Goal: Task Accomplishment & Management: Use online tool/utility

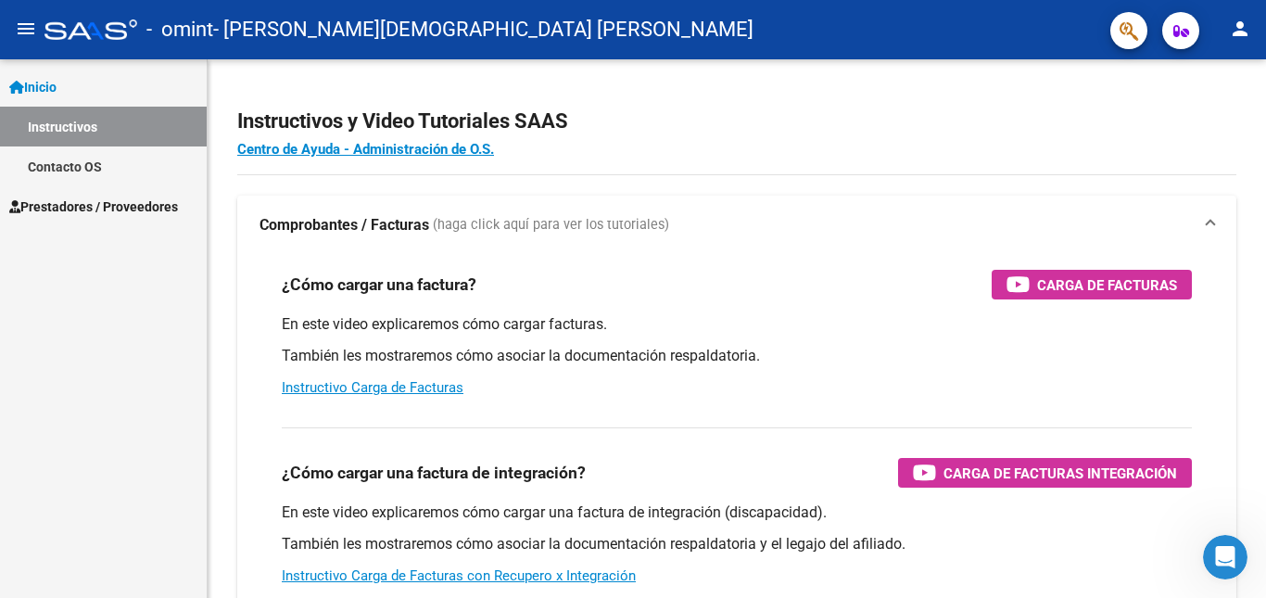
click at [54, 83] on span "Inicio" at bounding box center [32, 87] width 47 height 20
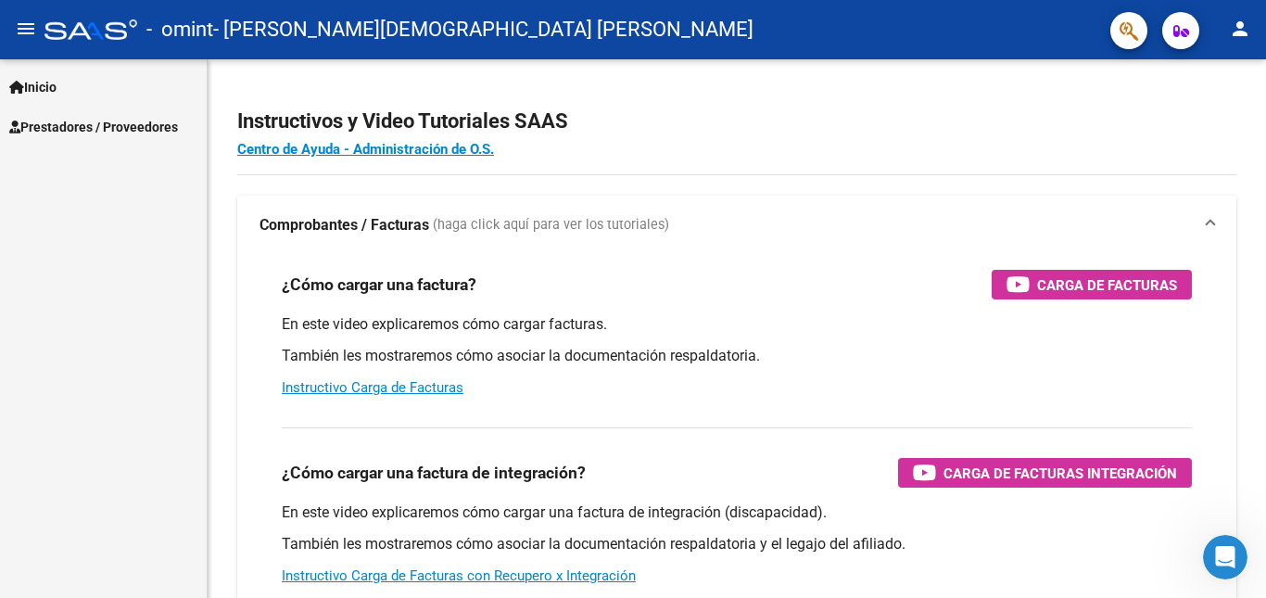
click at [86, 119] on span "Prestadores / Proveedores" at bounding box center [93, 127] width 169 height 20
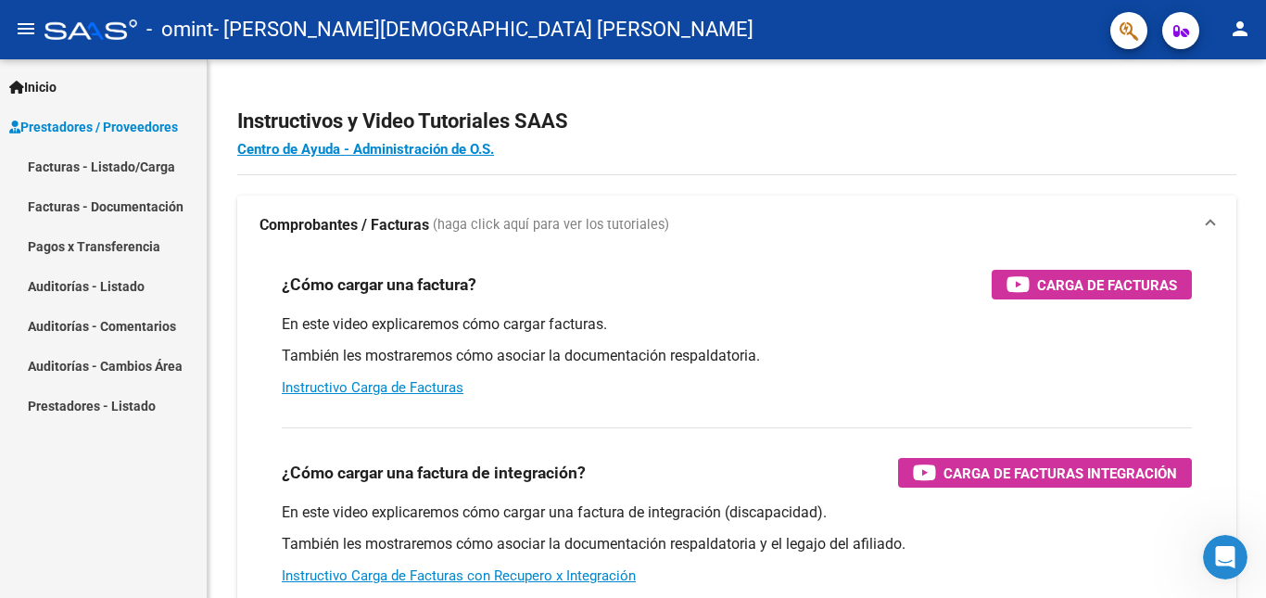
click at [119, 172] on link "Facturas - Listado/Carga" at bounding box center [103, 166] width 207 height 40
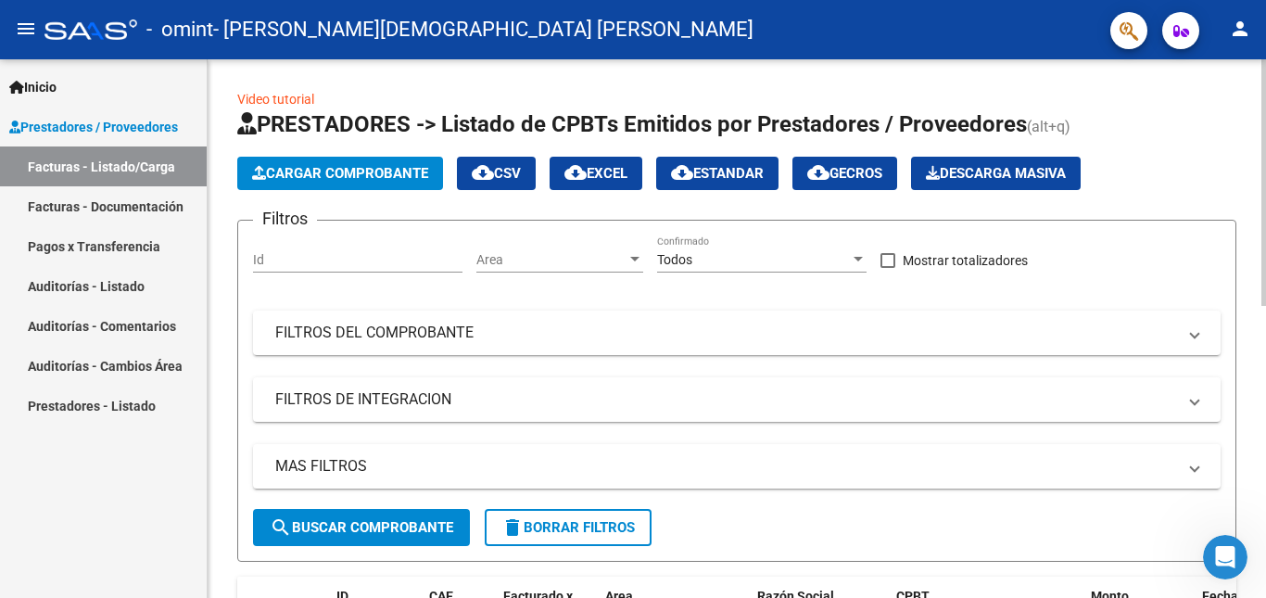
click at [1265, 235] on div at bounding box center [1264, 182] width 5 height 247
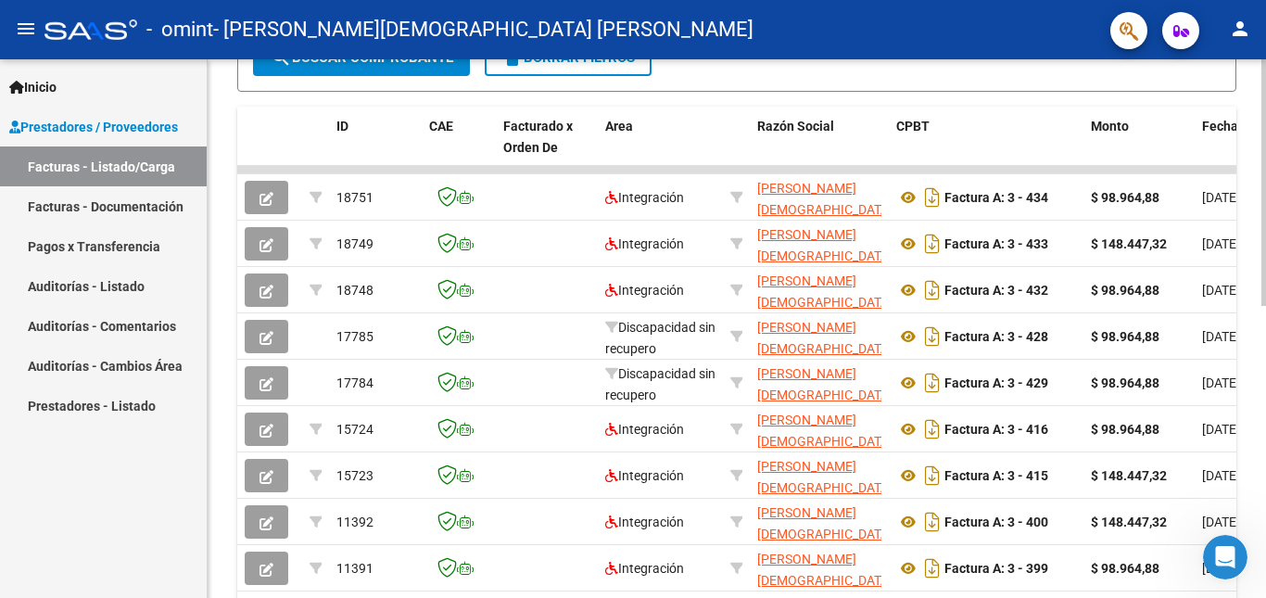
scroll to position [476, 0]
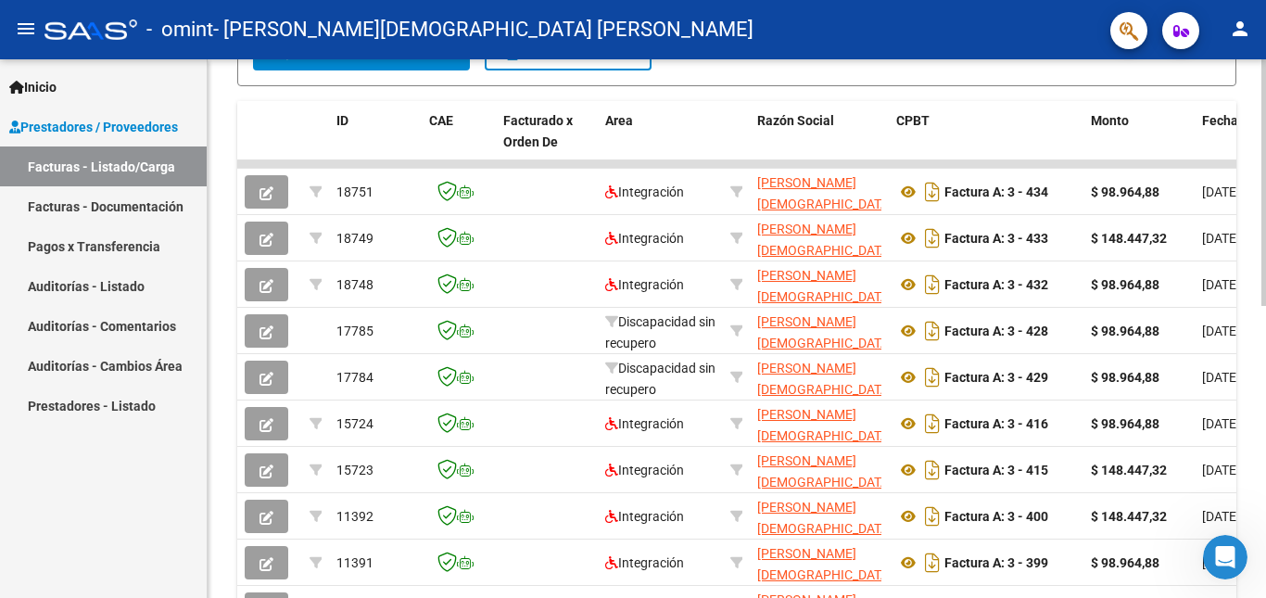
click at [1265, 356] on div at bounding box center [1264, 406] width 5 height 247
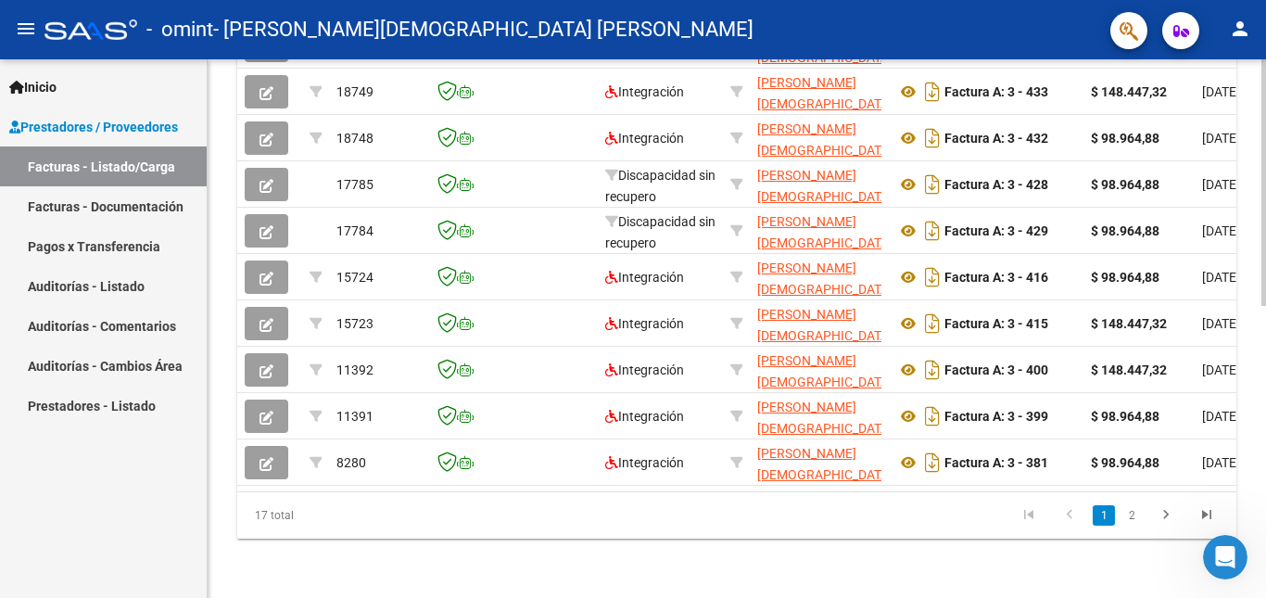
click at [1259, 425] on div "Video tutorial PRESTADORES -> Listado de CPBTs Emitidos por Prestadores / Prove…" at bounding box center [739, 17] width 1063 height 1161
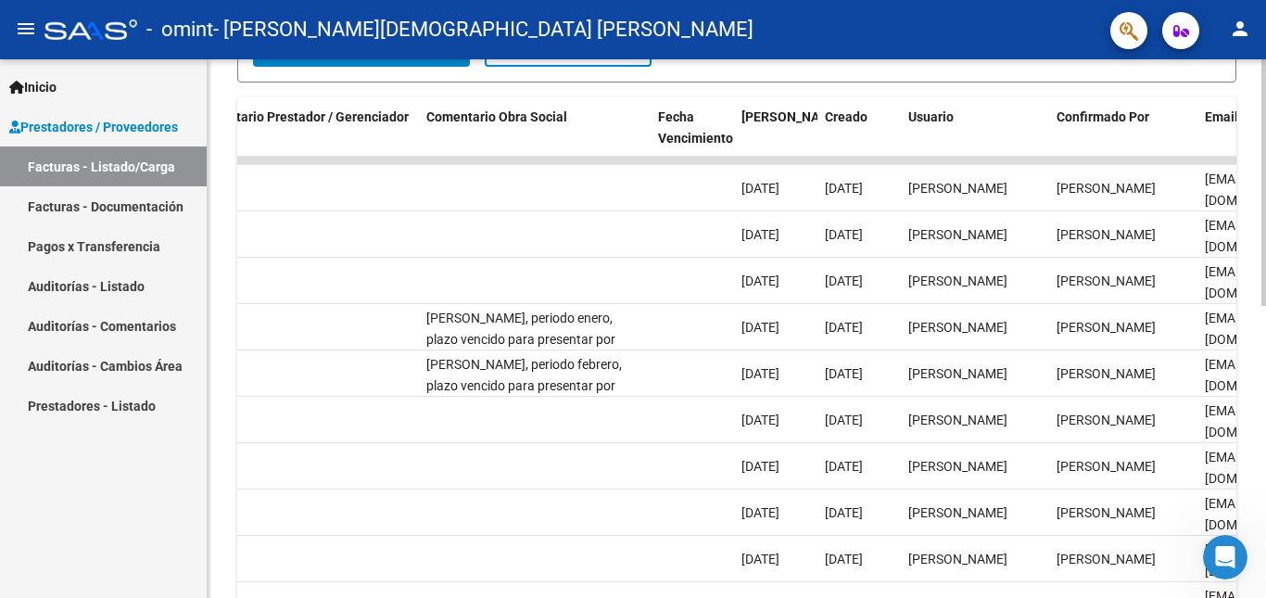
scroll to position [485, 0]
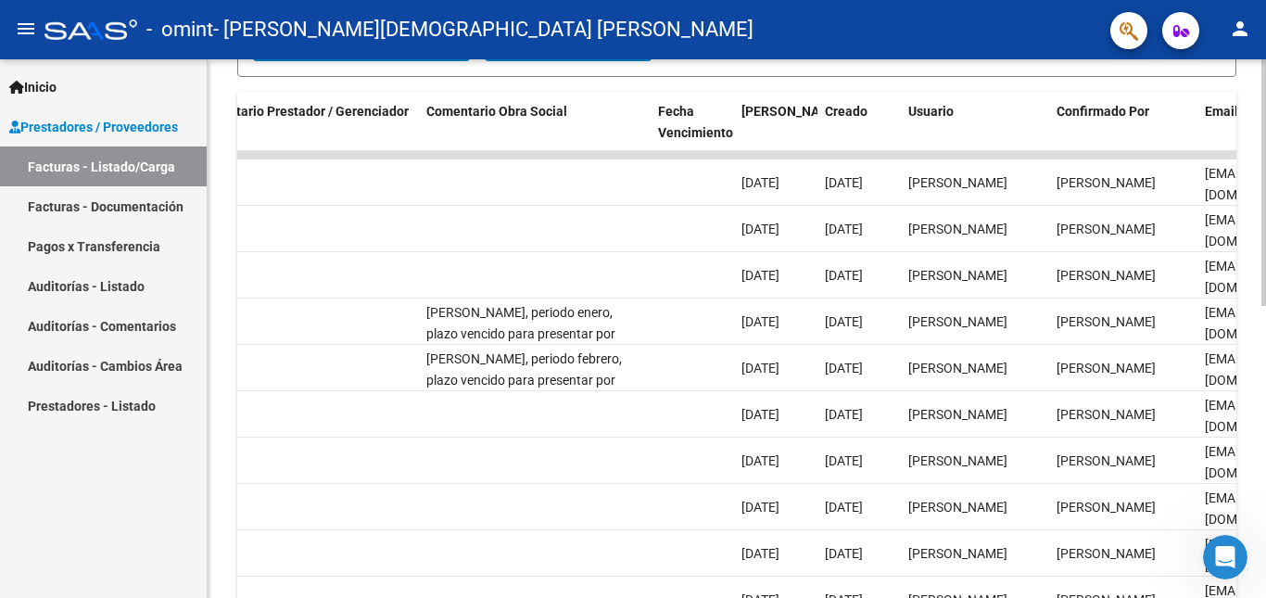
click at [1263, 330] on div at bounding box center [1264, 409] width 5 height 247
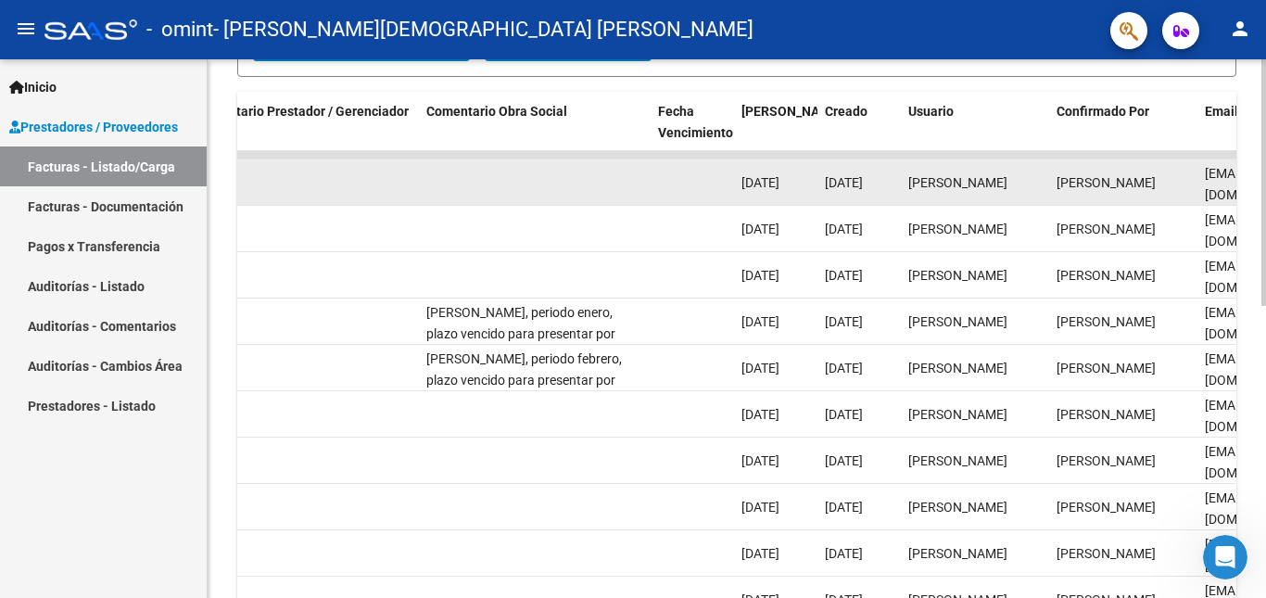
drag, startPoint x: 931, startPoint y: 158, endPoint x: 684, endPoint y: 178, distance: 247.4
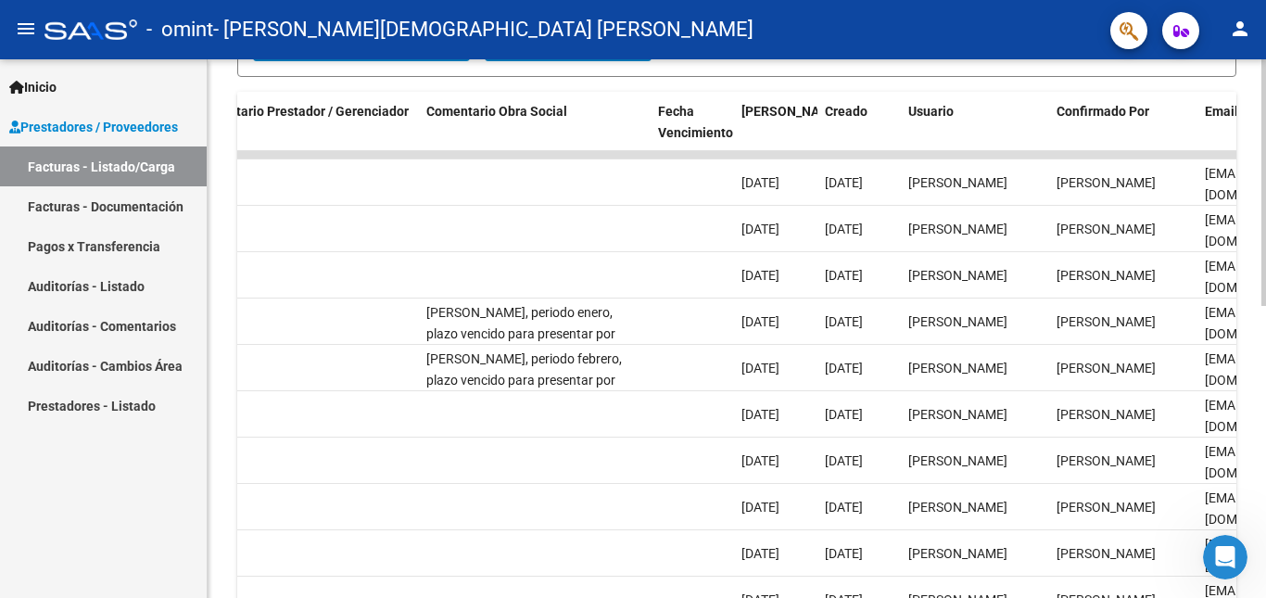
scroll to position [637, 0]
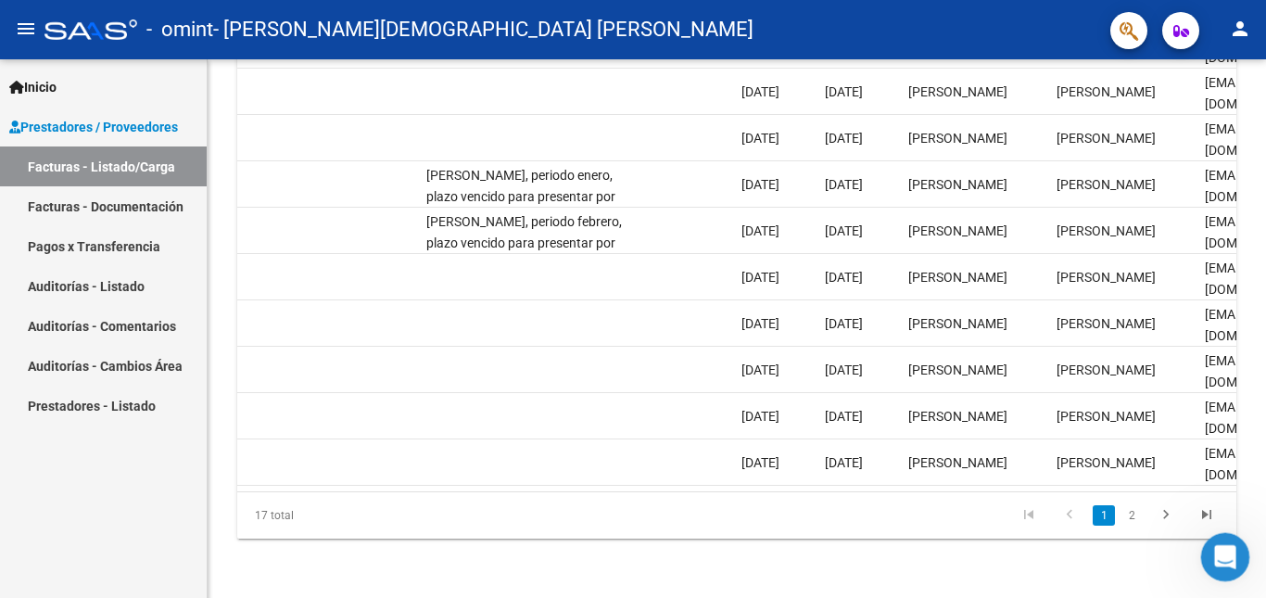
click at [1236, 578] on body "menu - omint - [PERSON_NAME] [PERSON_NAME] person Inicio Instructivos Contacto …" at bounding box center [633, 299] width 1266 height 598
click at [79, 238] on link "Pagos x Transferencia" at bounding box center [103, 246] width 207 height 40
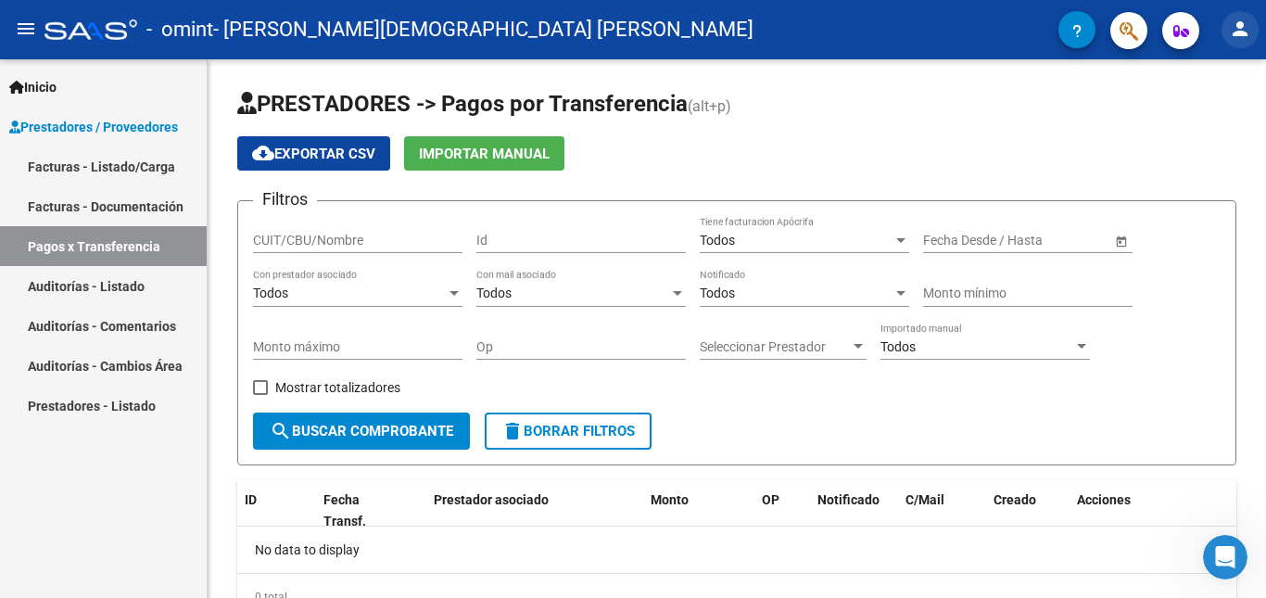
click at [1246, 16] on button "person" at bounding box center [1240, 29] width 37 height 37
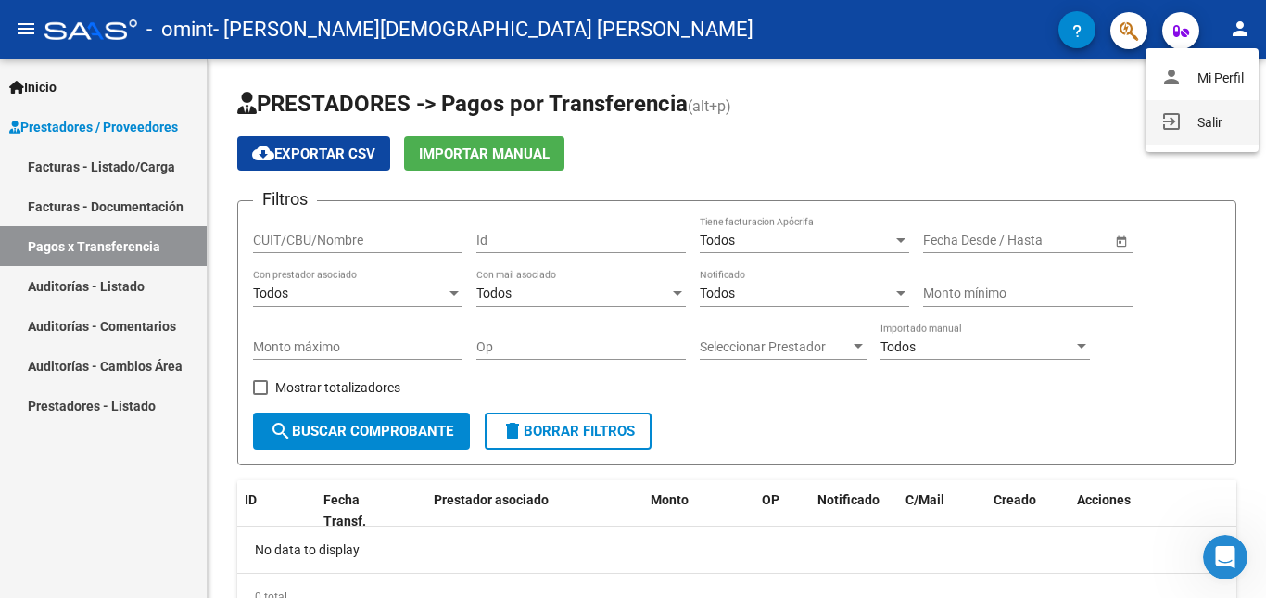
click at [1170, 120] on mat-icon "exit_to_app" at bounding box center [1172, 121] width 22 height 22
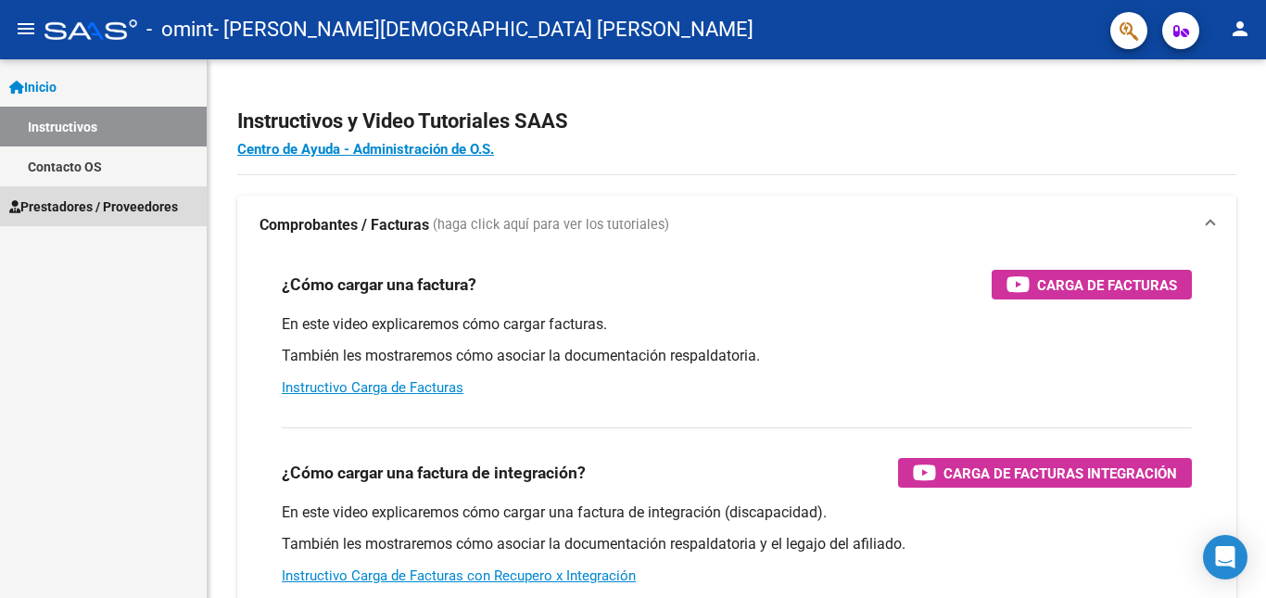
click at [65, 194] on link "Prestadores / Proveedores" at bounding box center [103, 206] width 207 height 40
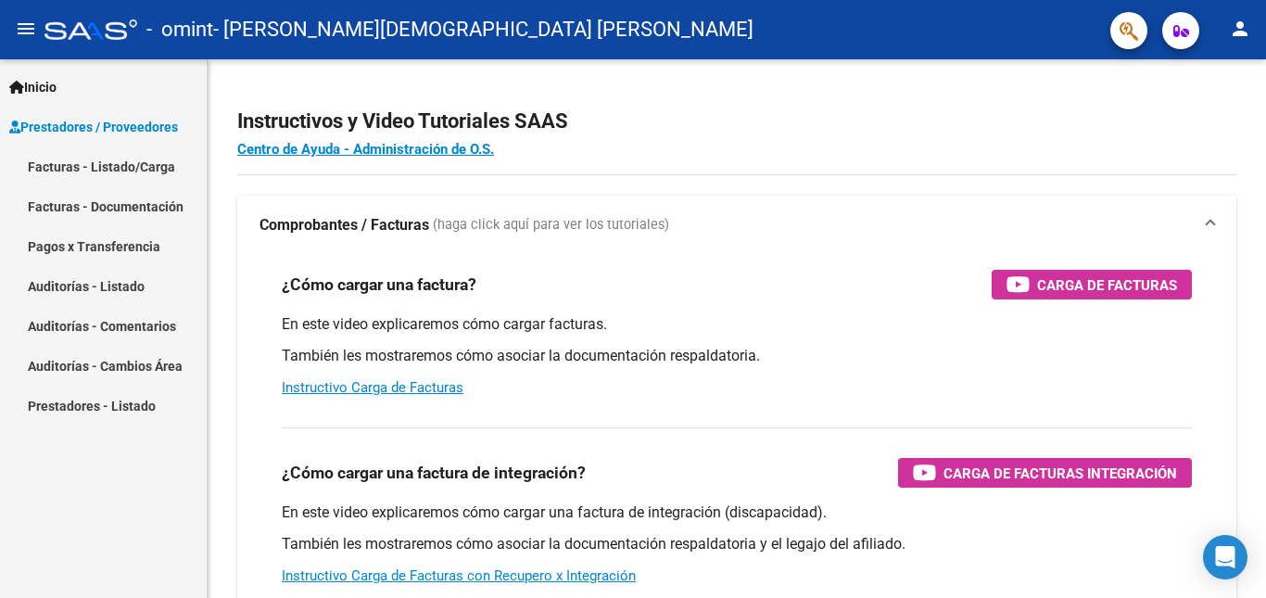
click at [120, 172] on link "Facturas - Listado/Carga" at bounding box center [103, 166] width 207 height 40
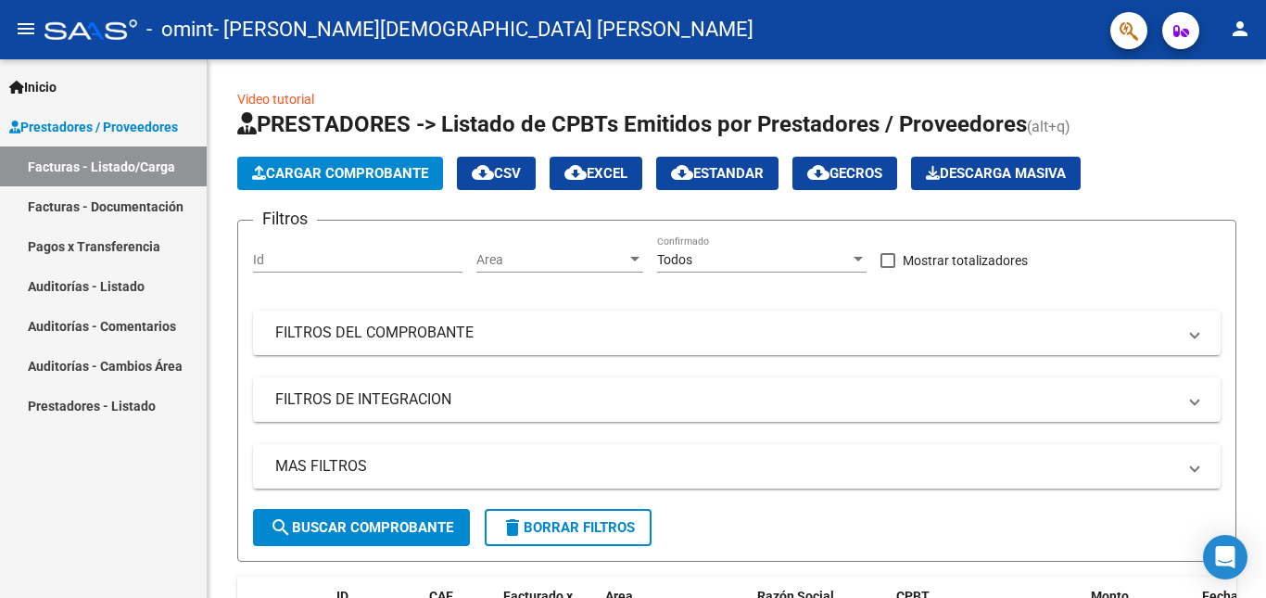
click at [159, 203] on link "Facturas - Documentación" at bounding box center [103, 206] width 207 height 40
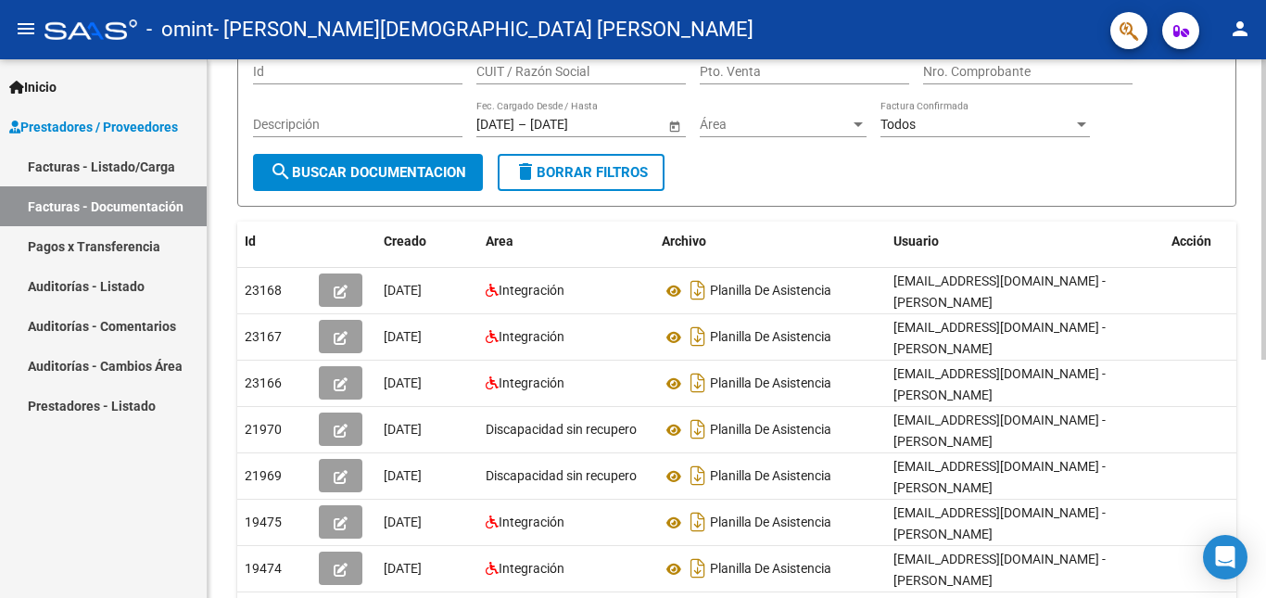
scroll to position [183, 0]
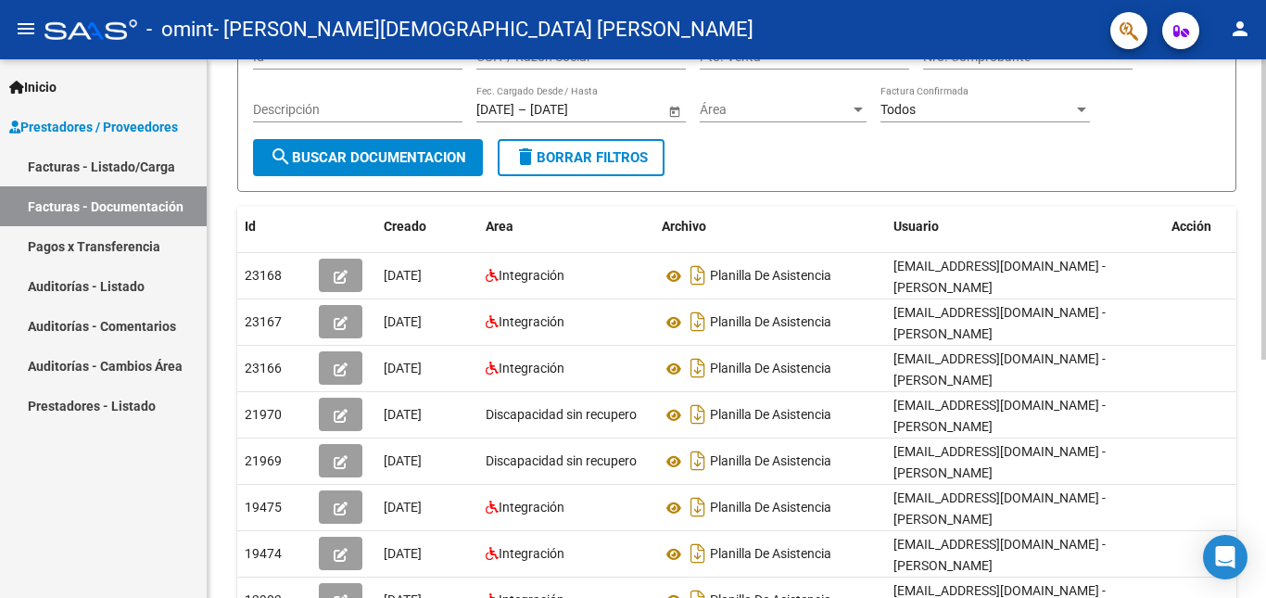
click at [1265, 291] on div at bounding box center [1264, 315] width 5 height 300
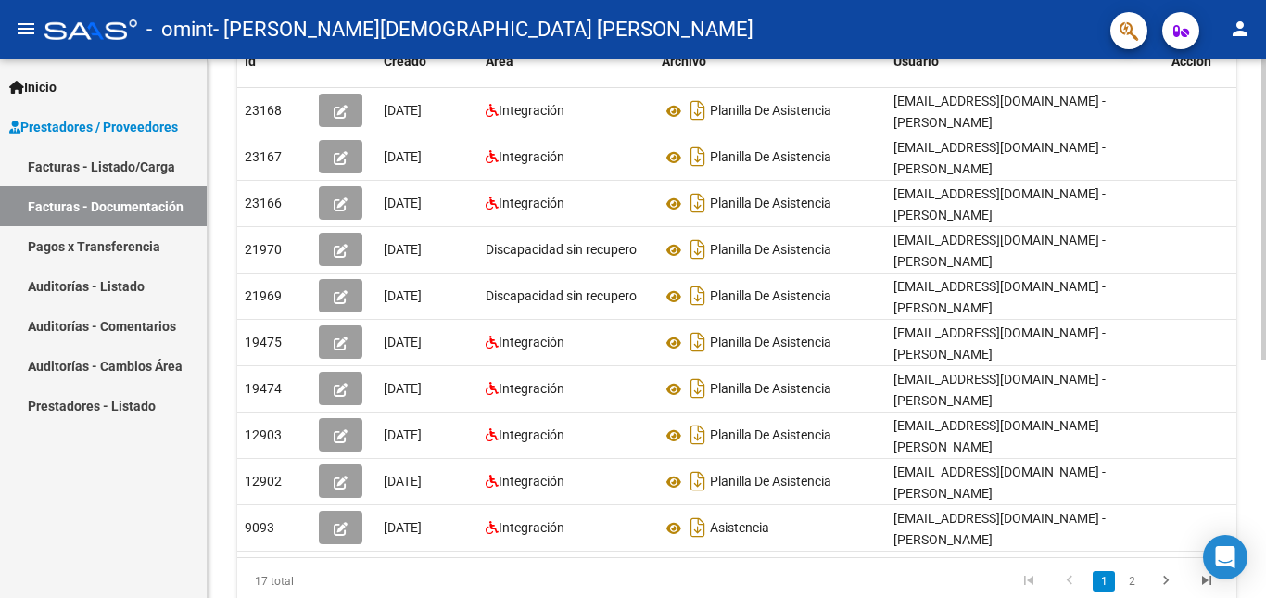
scroll to position [428, 0]
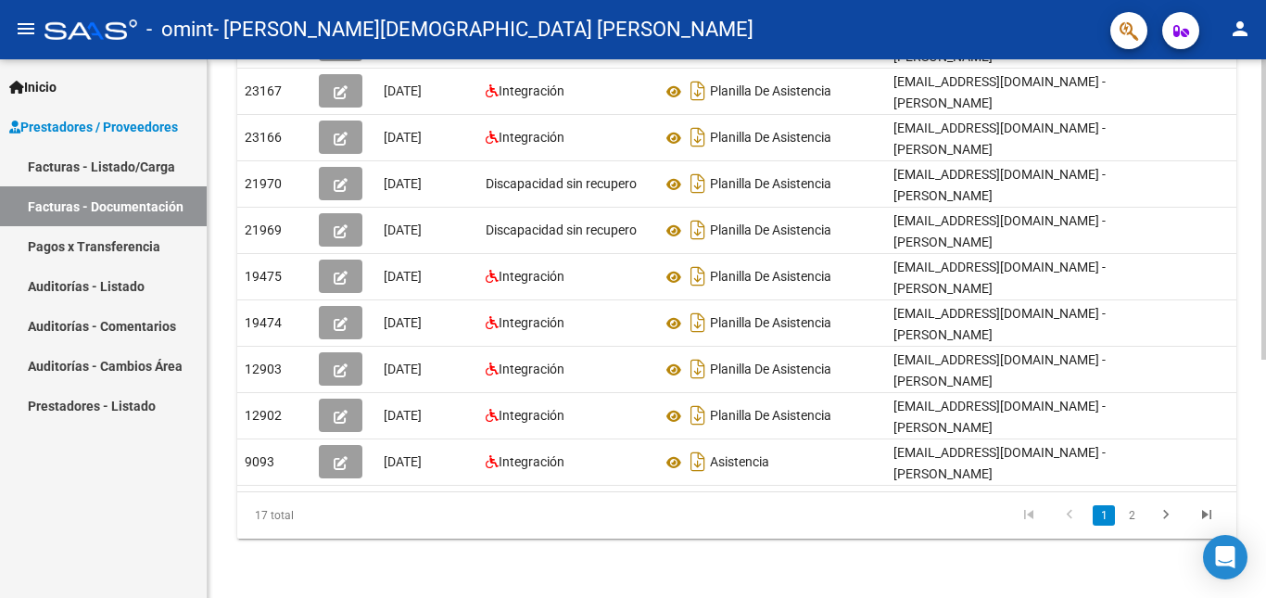
click at [1265, 436] on div at bounding box center [1264, 448] width 5 height 300
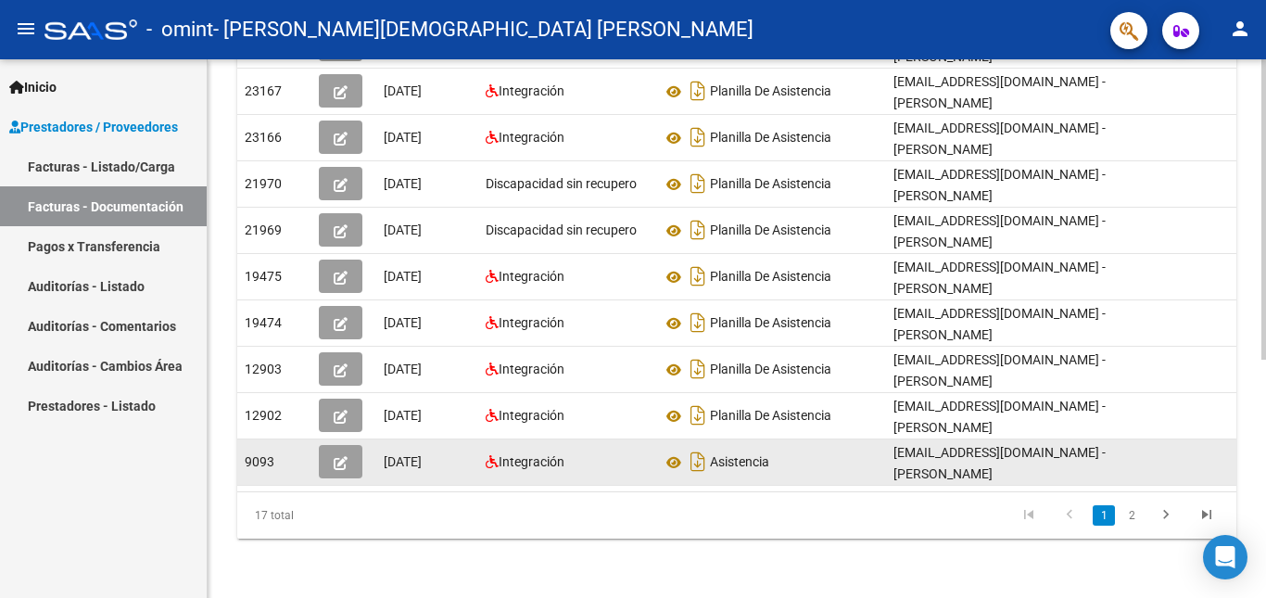
click at [1168, 446] on datatable-body-cell at bounding box center [1210, 461] width 93 height 45
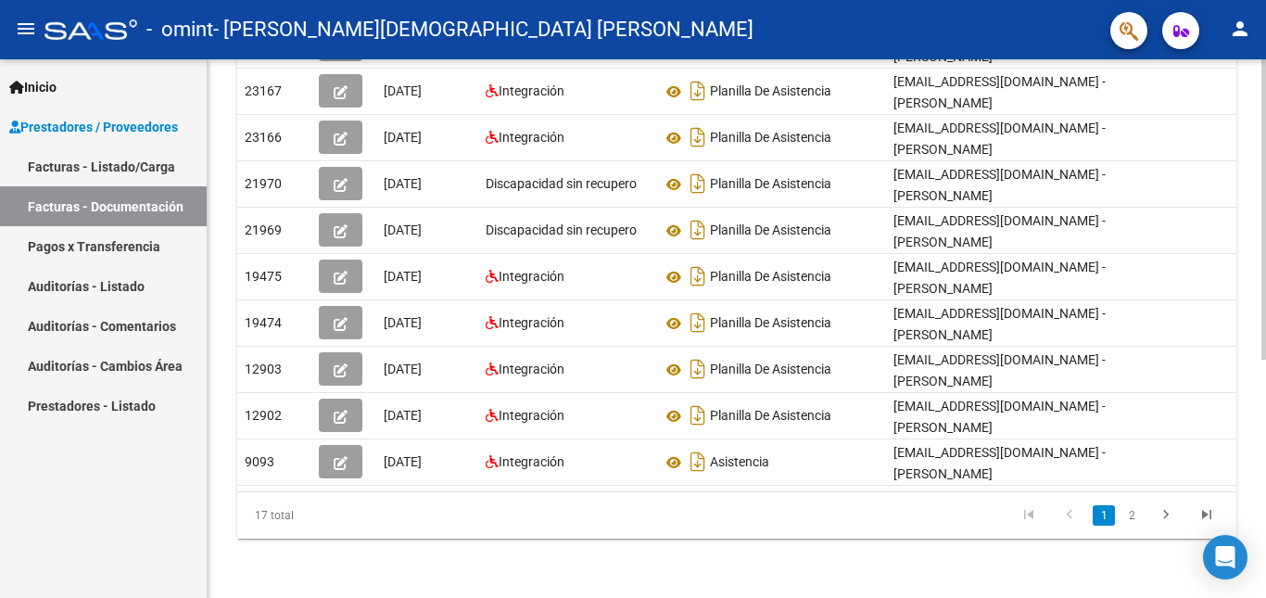
scroll to position [0, 20]
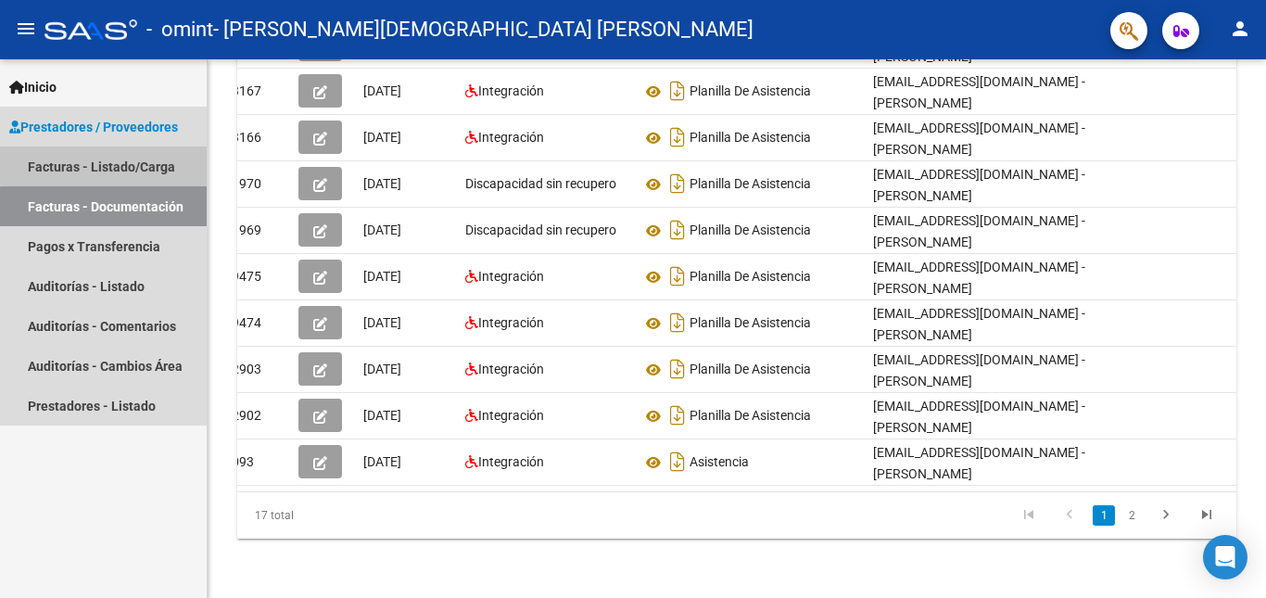
click at [108, 164] on link "Facturas - Listado/Carga" at bounding box center [103, 166] width 207 height 40
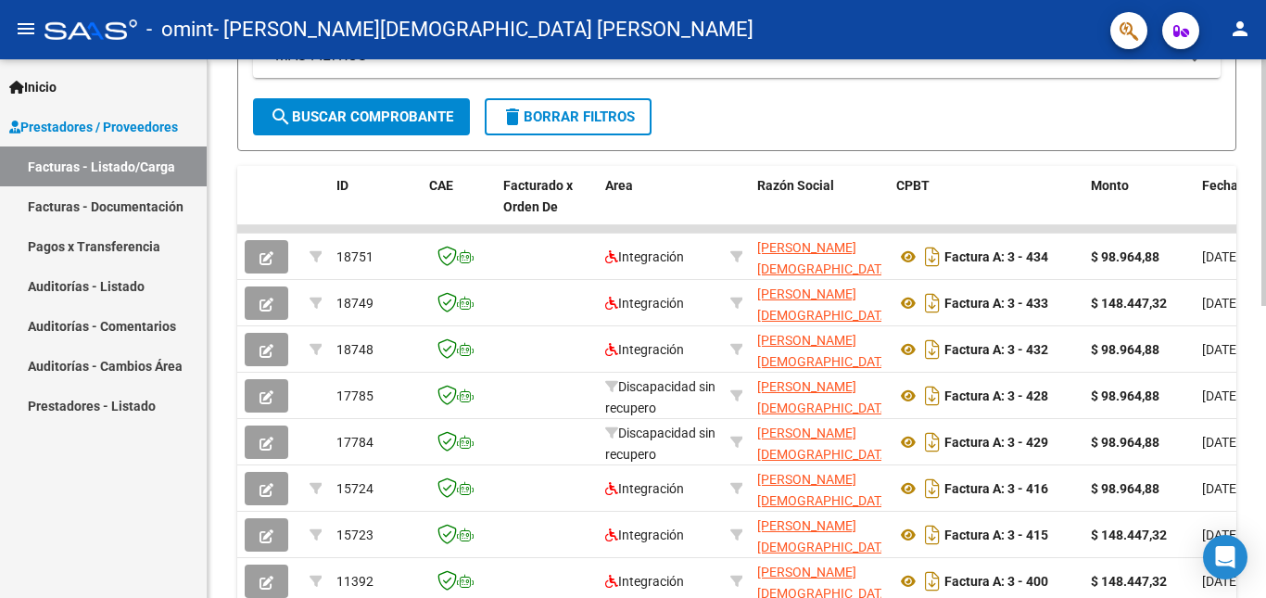
scroll to position [433, 0]
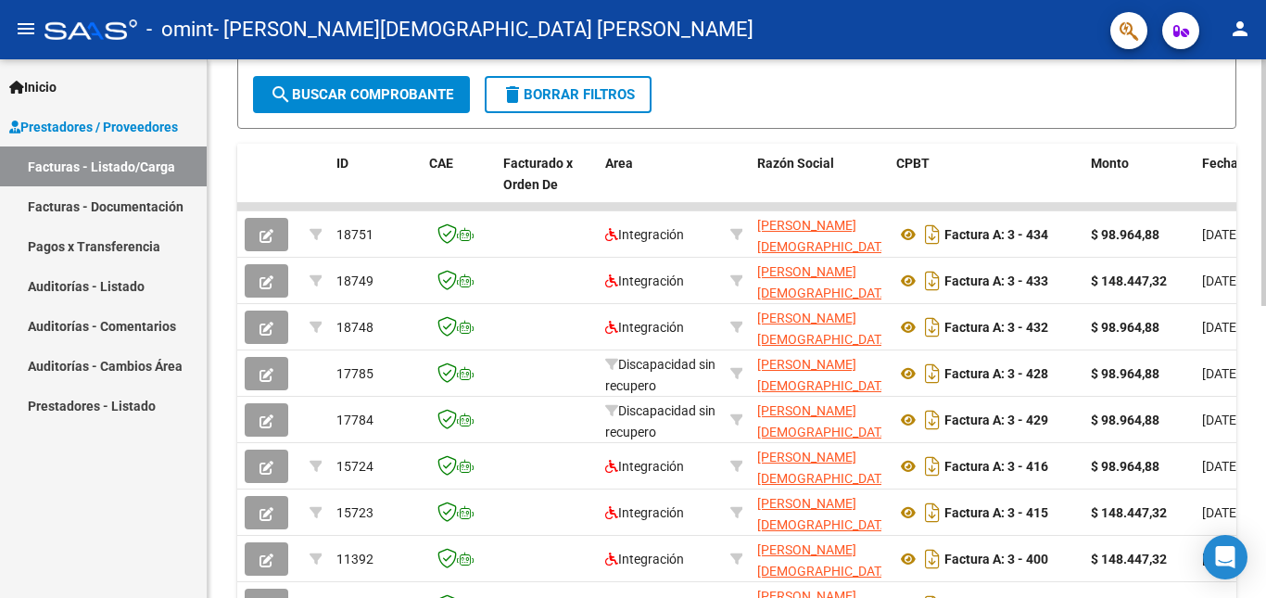
click at [1260, 440] on div "Video tutorial PRESTADORES -> Listado de CPBTs Emitidos por Prestadores / Prove…" at bounding box center [739, 206] width 1063 height 1161
click at [1265, 267] on div at bounding box center [1264, 385] width 5 height 247
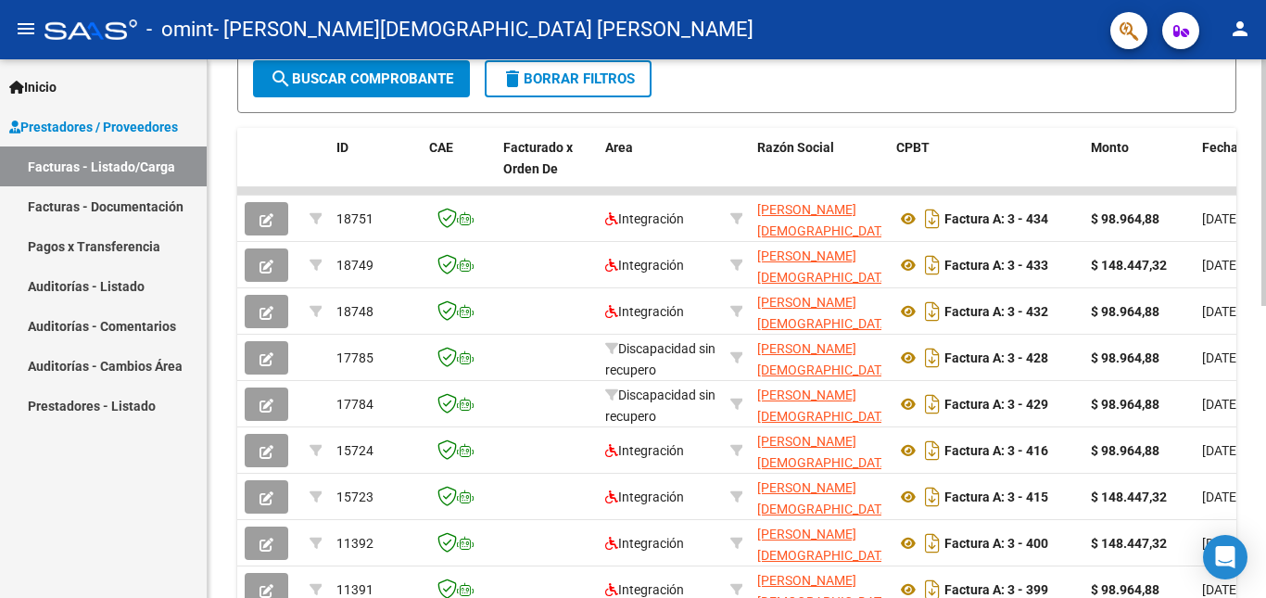
scroll to position [479, 0]
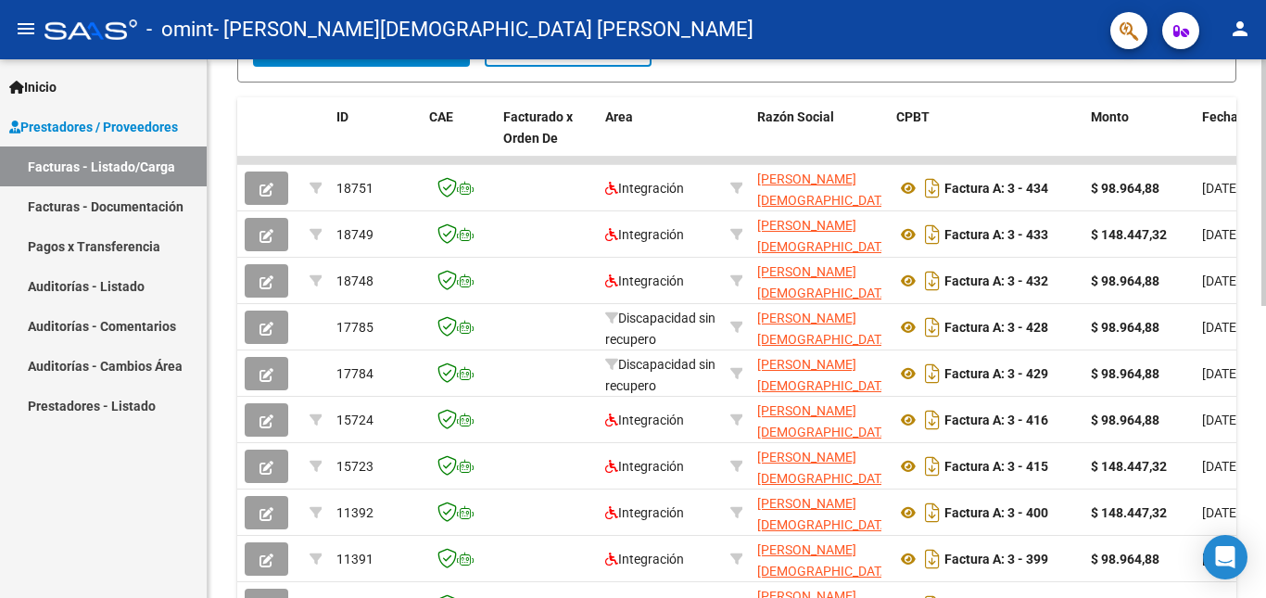
click at [1265, 285] on div at bounding box center [1264, 408] width 5 height 247
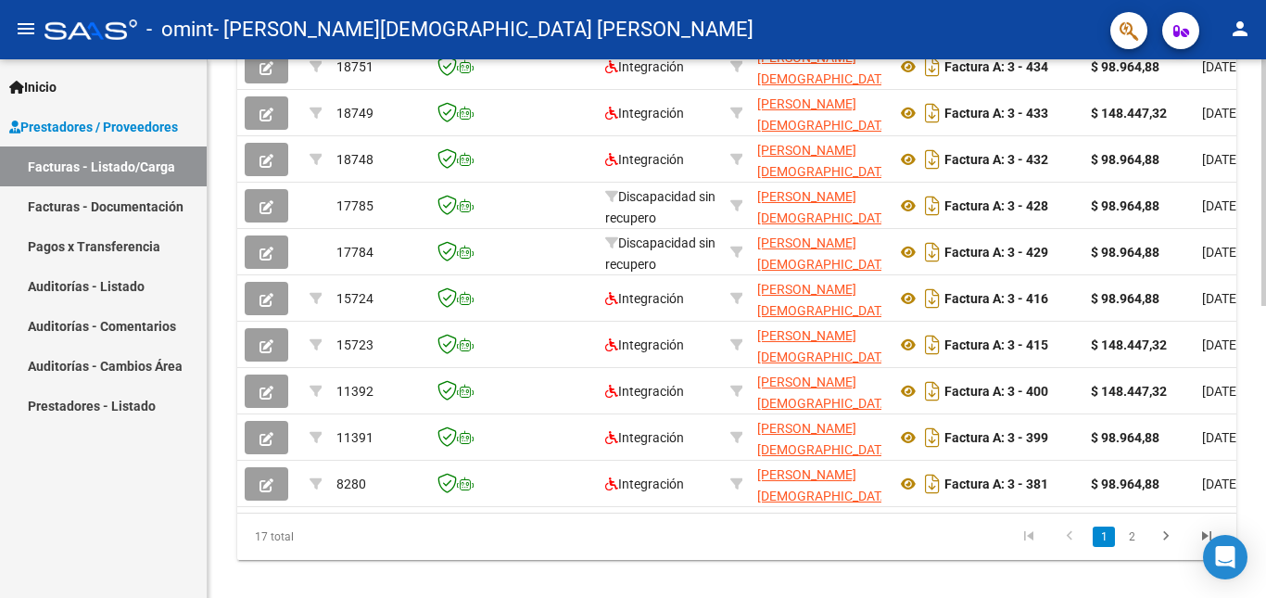
scroll to position [623, 0]
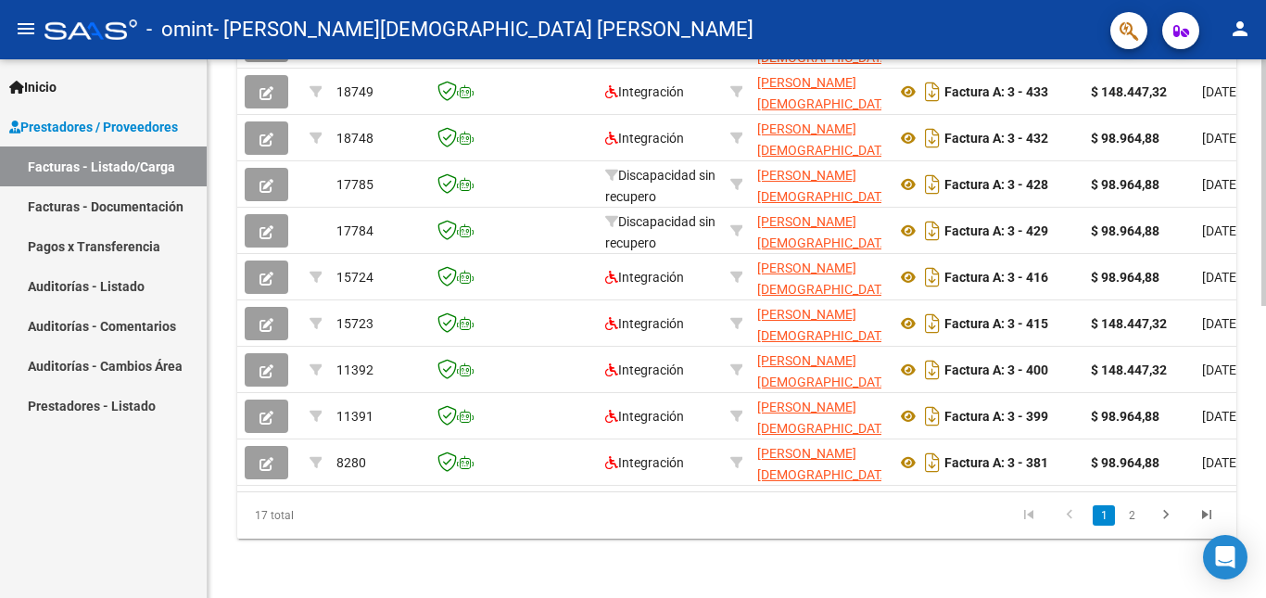
click at [1265, 351] on div at bounding box center [1264, 474] width 5 height 247
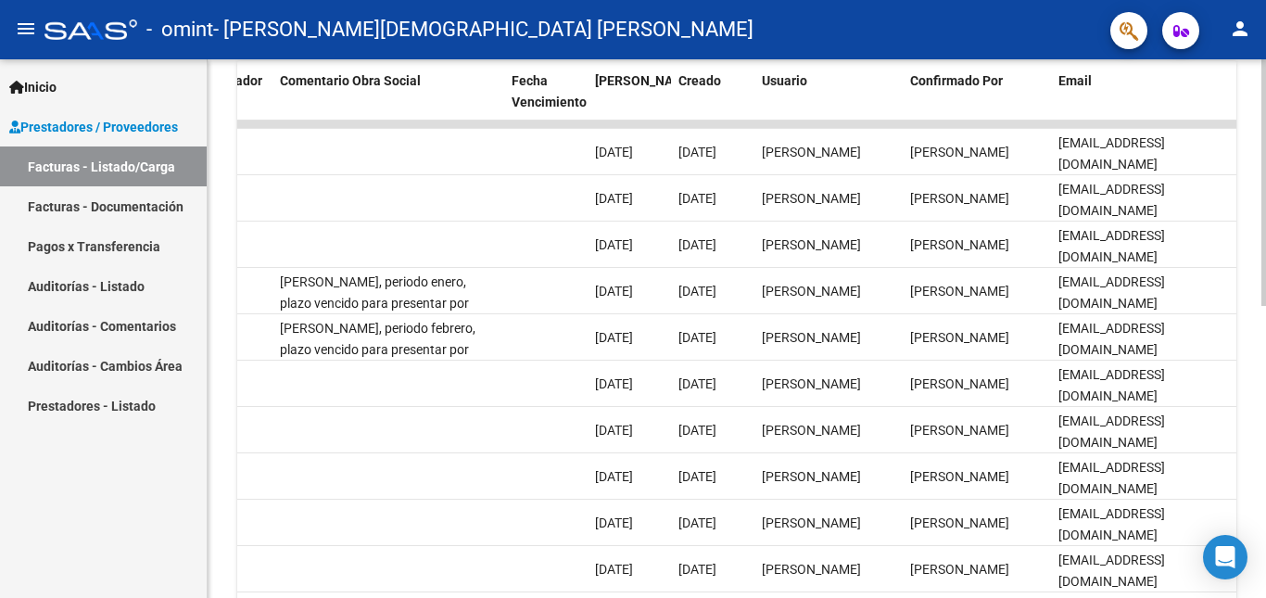
scroll to position [637, 0]
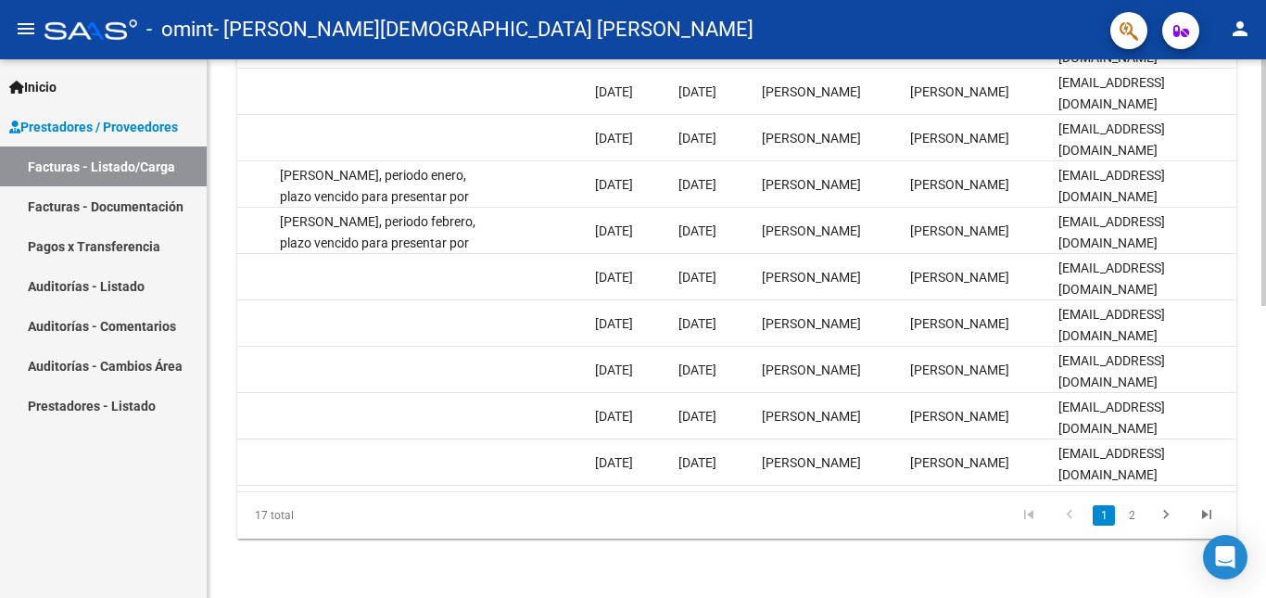
click at [1265, 456] on div at bounding box center [1264, 474] width 5 height 247
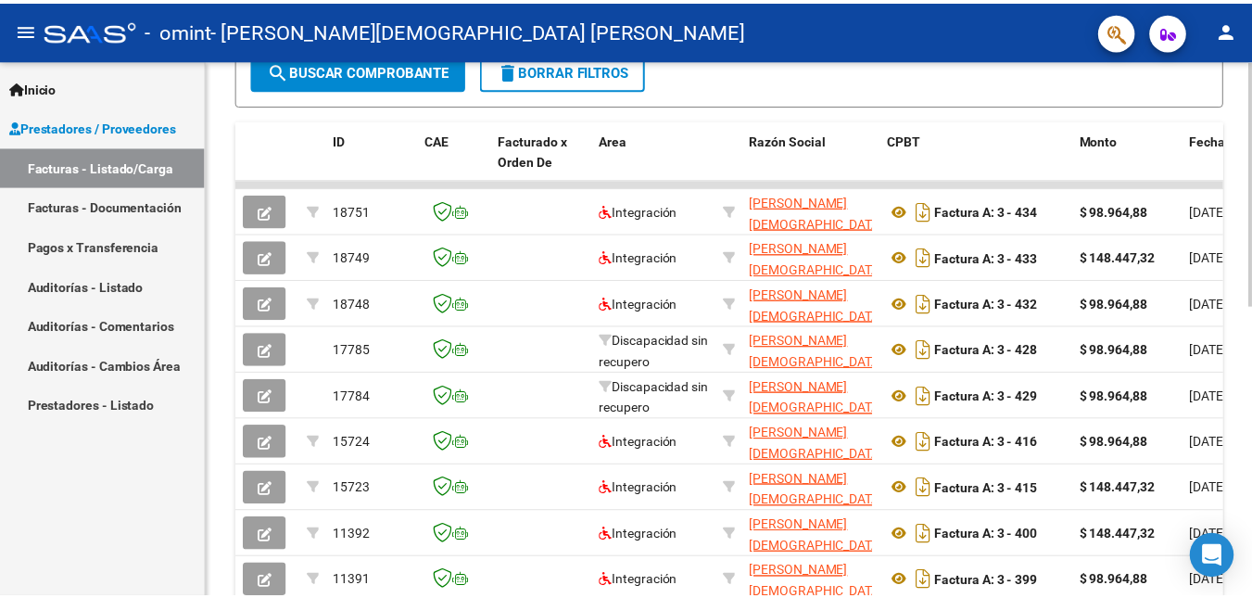
scroll to position [489, 0]
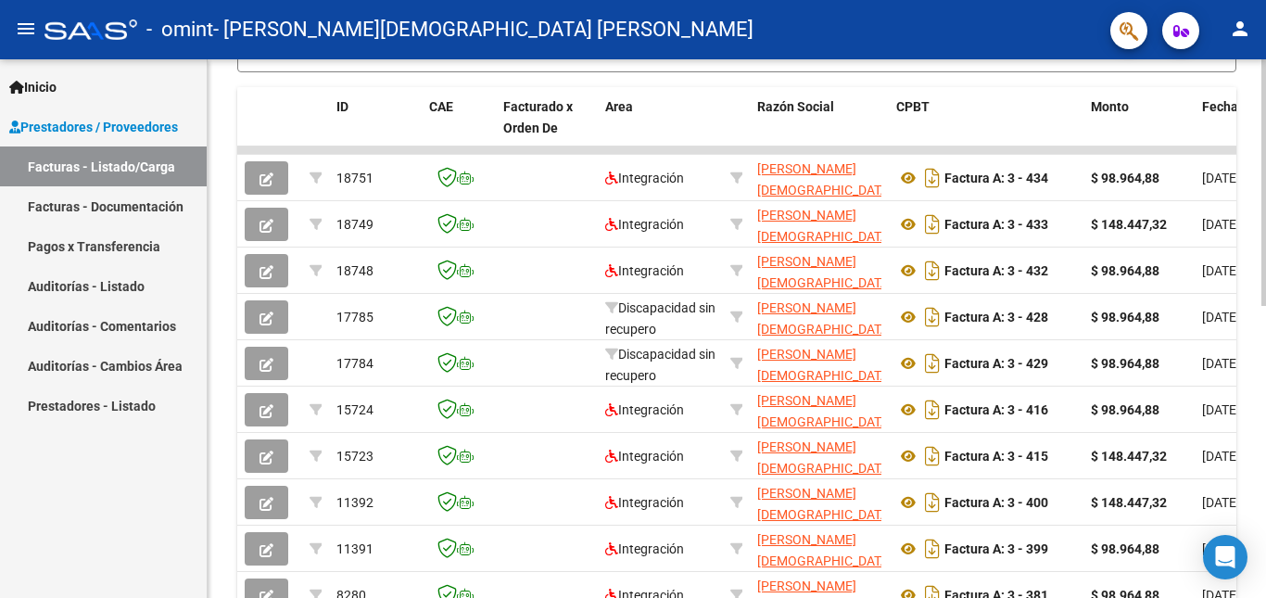
click at [1254, 363] on div "Video tutorial PRESTADORES -> Listado de CPBTs Emitidos por Prestadores / Prove…" at bounding box center [739, 150] width 1063 height 1161
click at [1236, 43] on button "person" at bounding box center [1240, 29] width 37 height 37
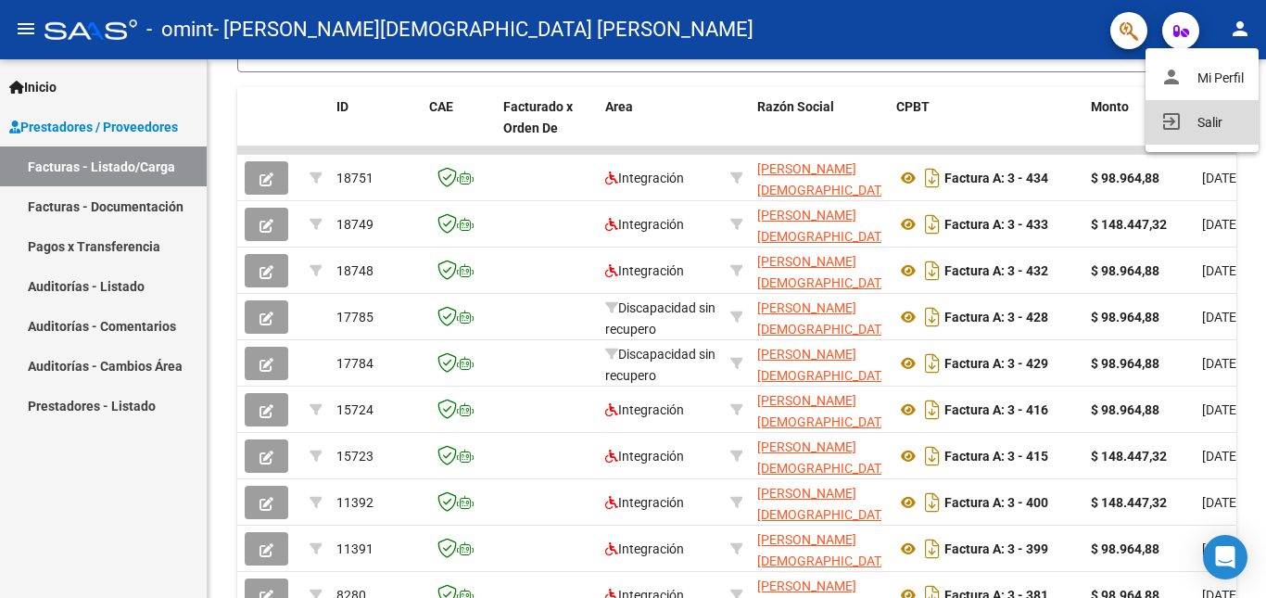
click at [1185, 124] on button "exit_to_app Salir" at bounding box center [1202, 122] width 113 height 44
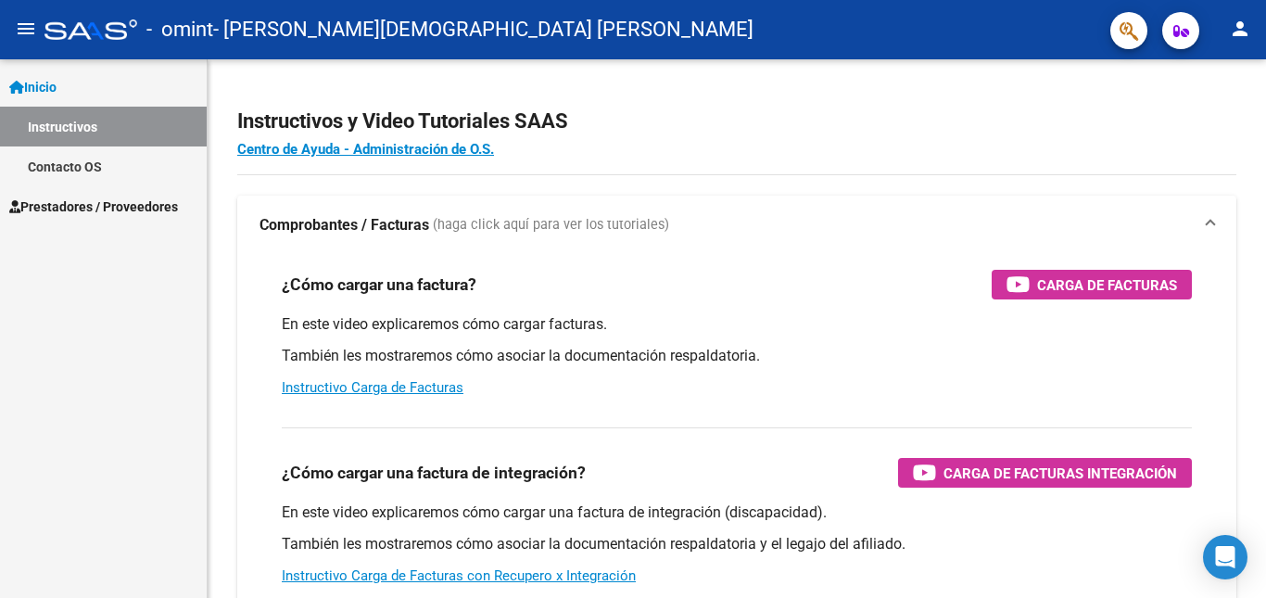
click at [57, 81] on span "Inicio" at bounding box center [32, 87] width 47 height 20
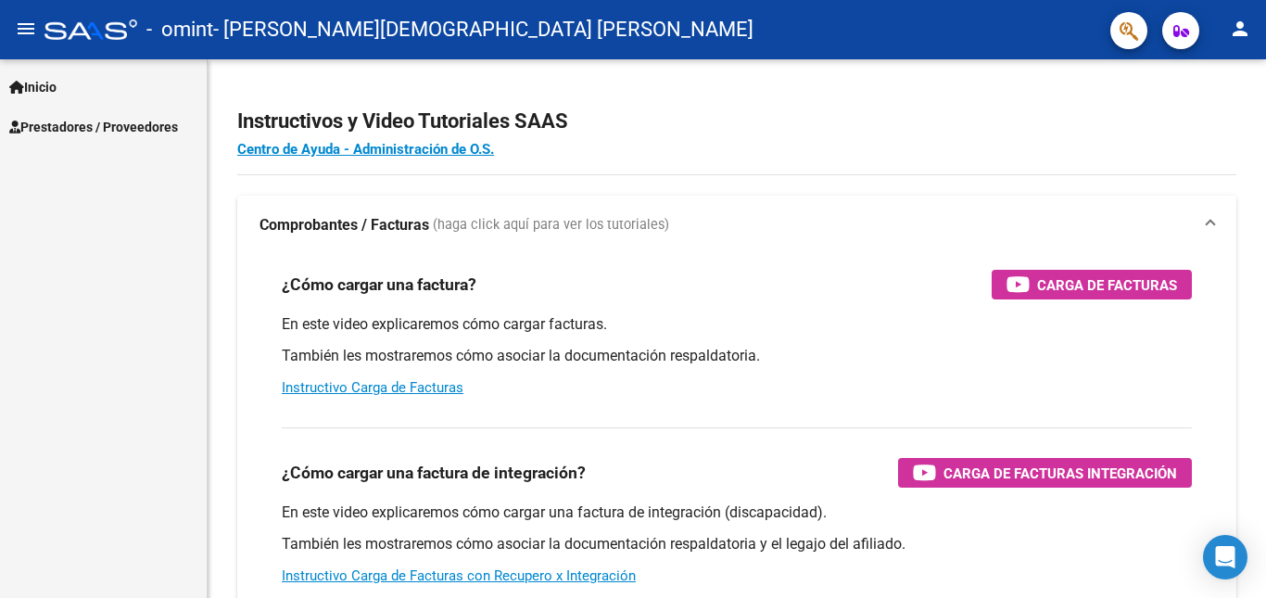
click at [90, 131] on span "Prestadores / Proveedores" at bounding box center [93, 127] width 169 height 20
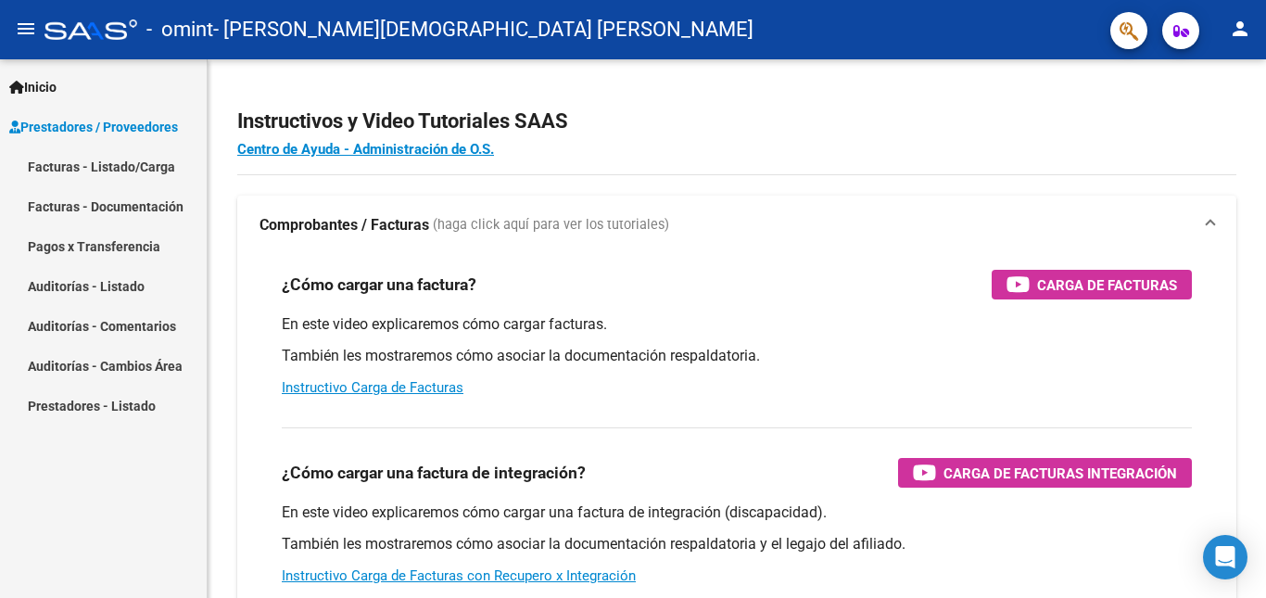
click at [133, 167] on link "Facturas - Listado/Carga" at bounding box center [103, 166] width 207 height 40
click at [1265, 244] on div at bounding box center [1264, 237] width 5 height 357
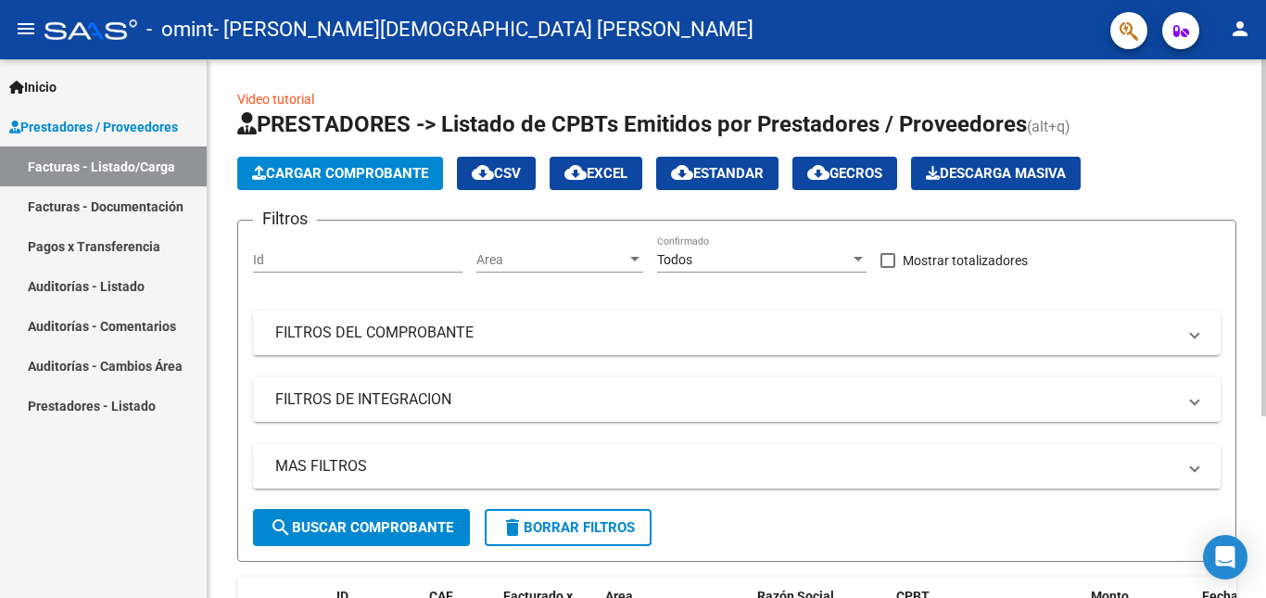
click at [1265, 347] on div at bounding box center [1264, 237] width 5 height 357
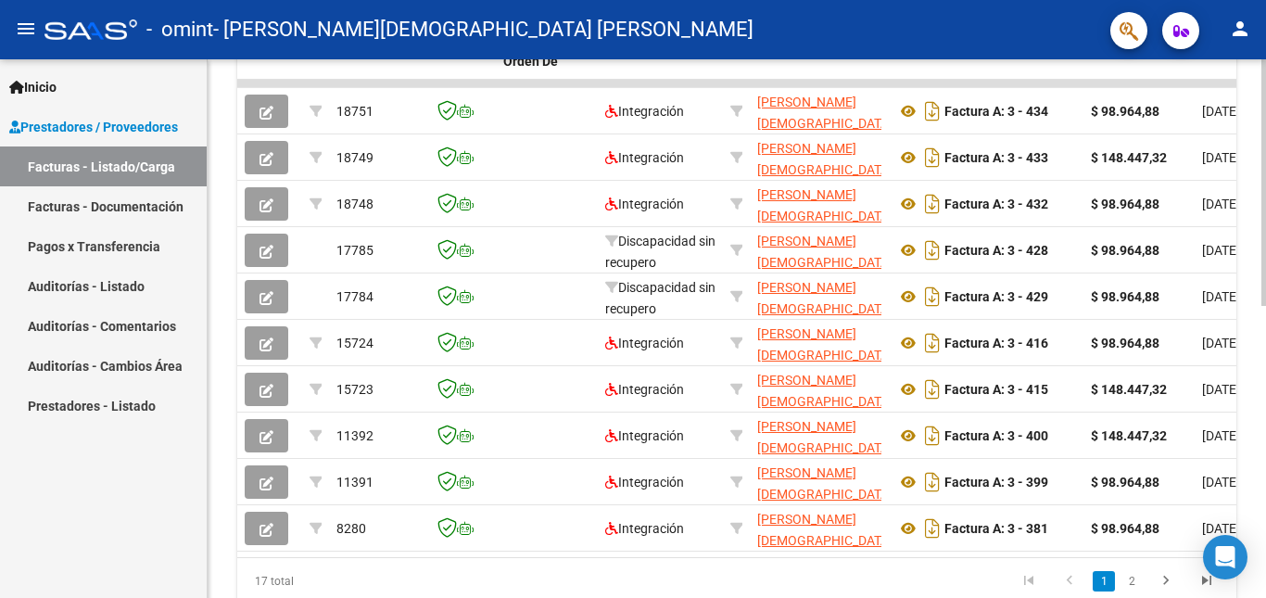
scroll to position [519, 0]
